Goal: Transaction & Acquisition: Purchase product/service

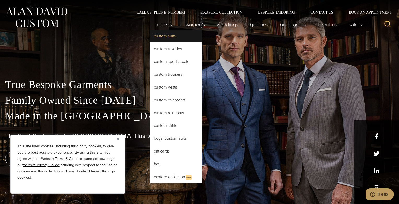
click at [165, 37] on link "Custom Suits" at bounding box center [176, 36] width 52 height 13
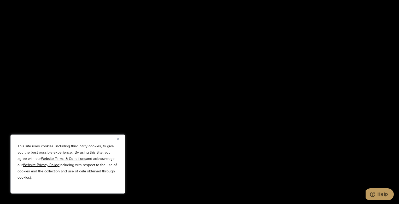
scroll to position [939, 0]
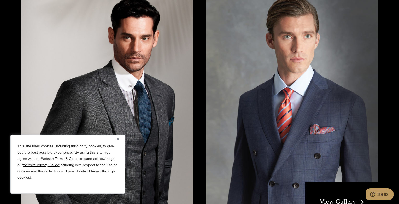
click at [119, 139] on button "Close" at bounding box center [120, 139] width 6 height 6
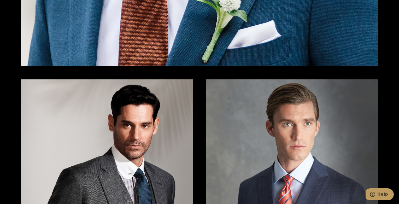
scroll to position [0, 0]
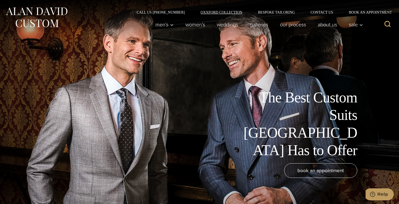
click at [226, 11] on link "Oxxford Collection" at bounding box center [221, 12] width 57 height 4
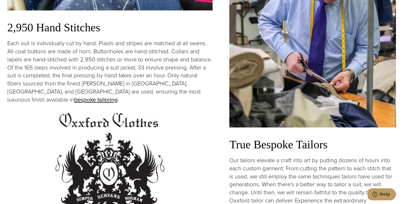
scroll to position [1044, 0]
